Goal: Transaction & Acquisition: Purchase product/service

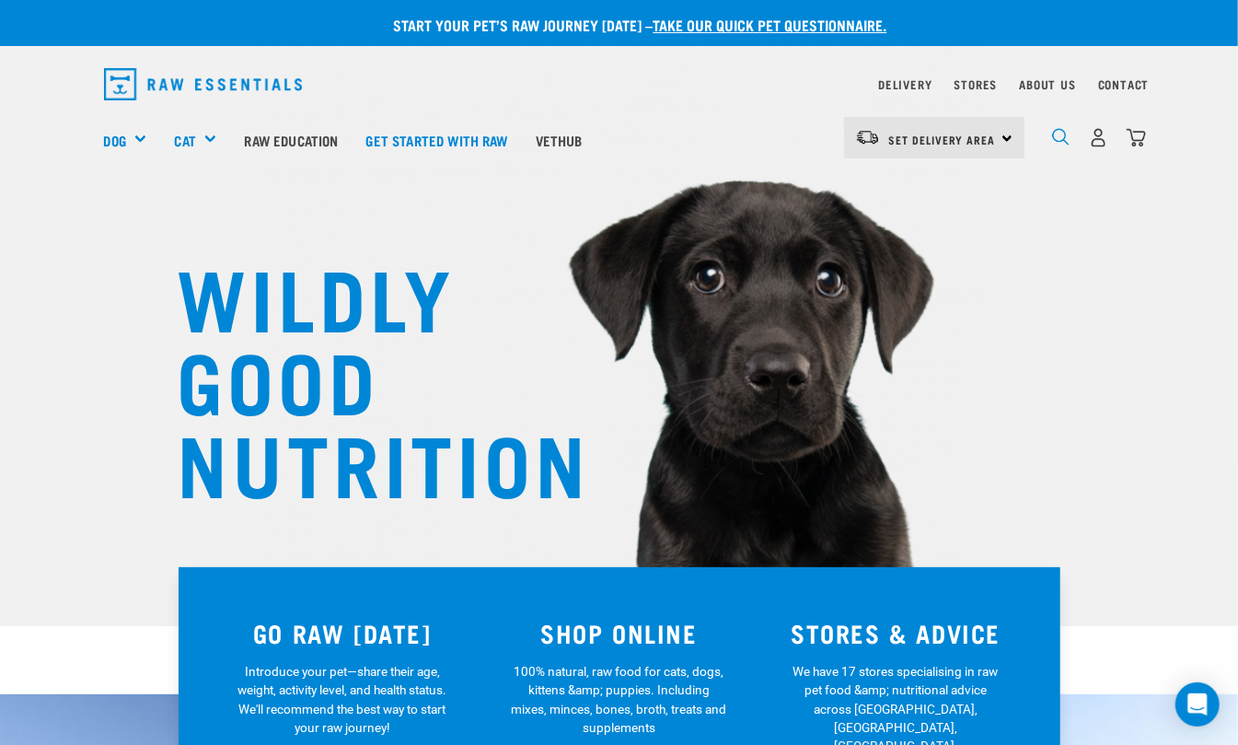
click at [1066, 138] on img "dropdown navigation" at bounding box center [1060, 136] width 17 height 17
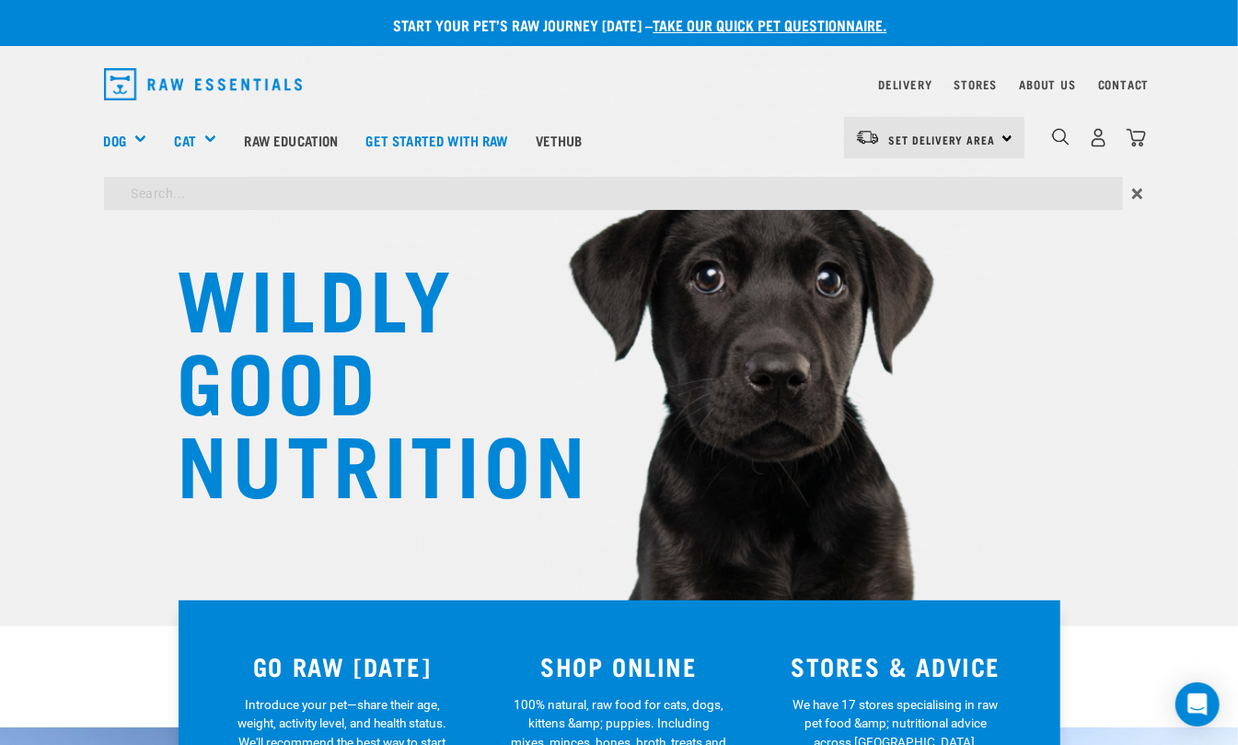
click at [554, 192] on input "search" at bounding box center [613, 193] width 1019 height 33
type input "oil"
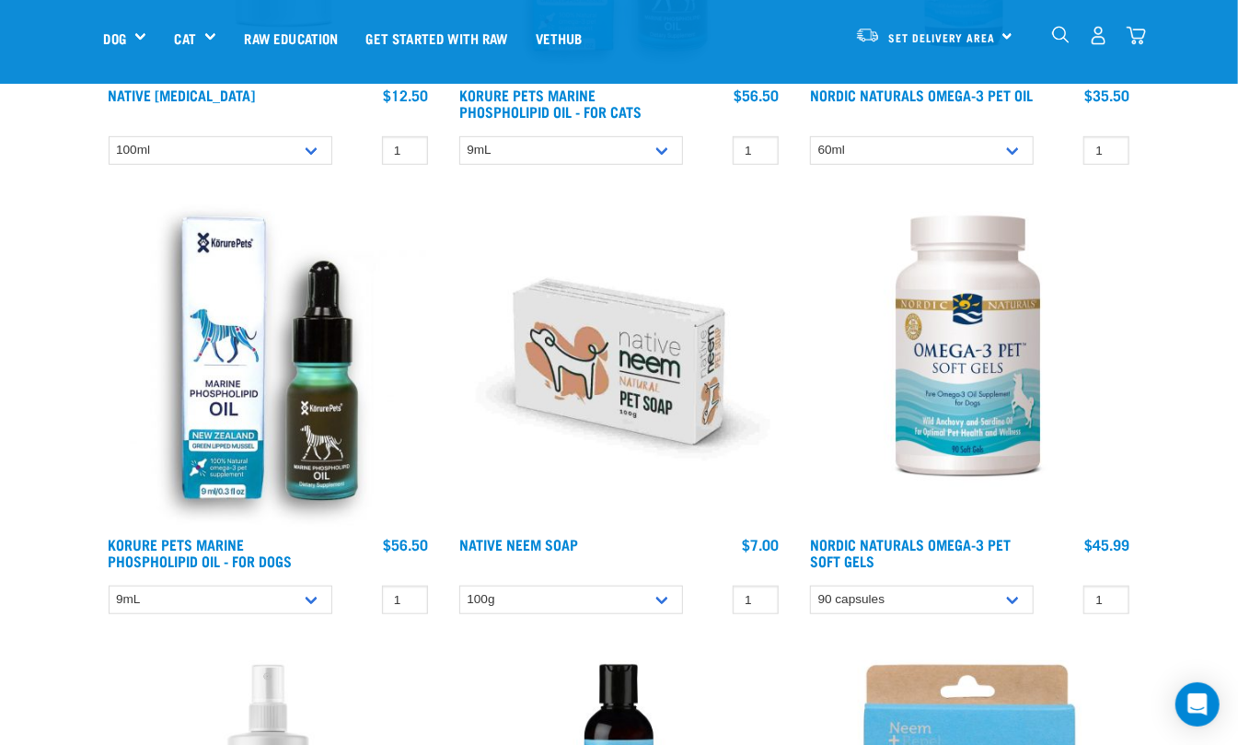
scroll to position [573, 0]
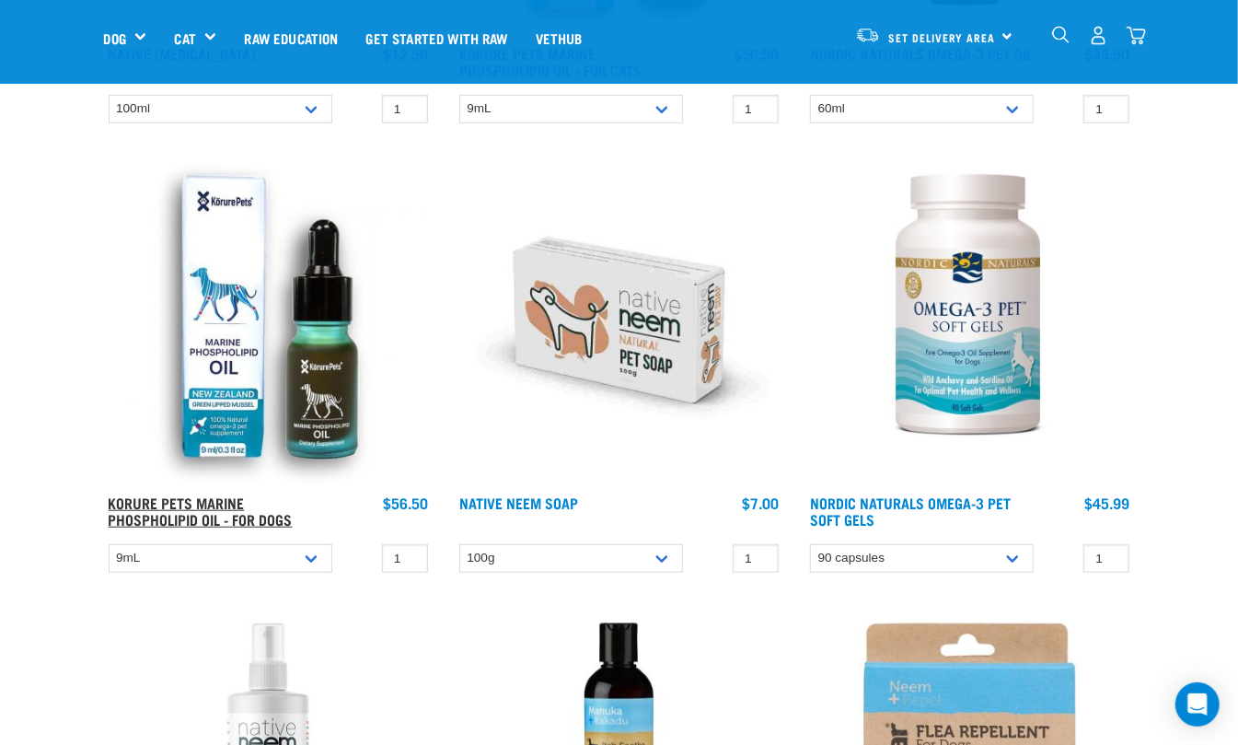
click at [193, 512] on link "Korure Pets Marine Phospholipid Oil - for Dogs" at bounding box center [201, 510] width 184 height 25
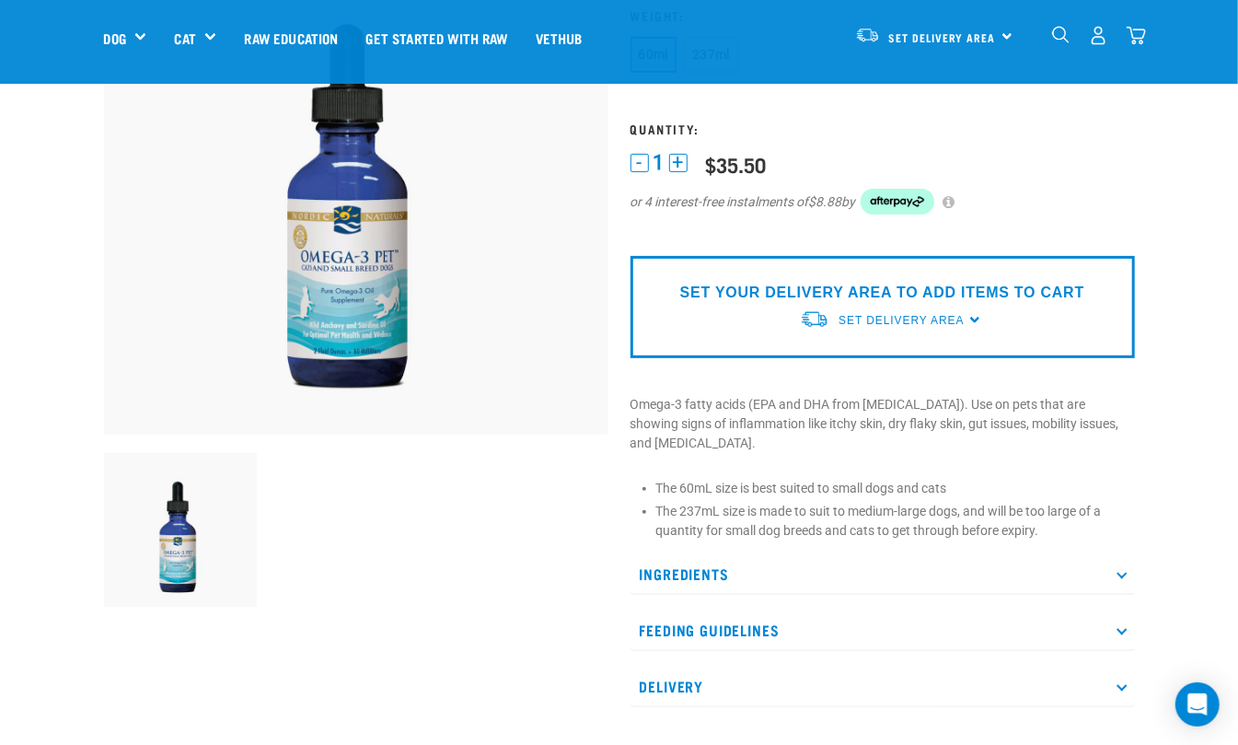
scroll to position [245, 0]
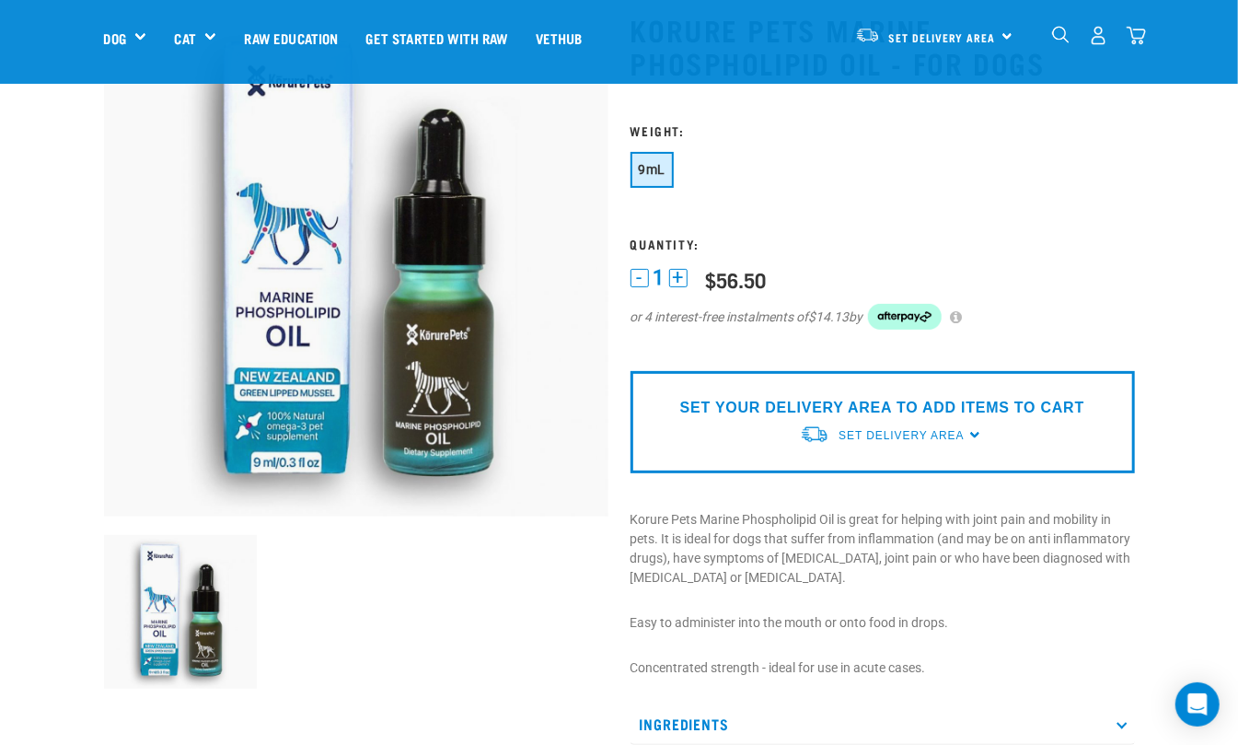
scroll to position [204, 0]
